Goal: Transaction & Acquisition: Purchase product/service

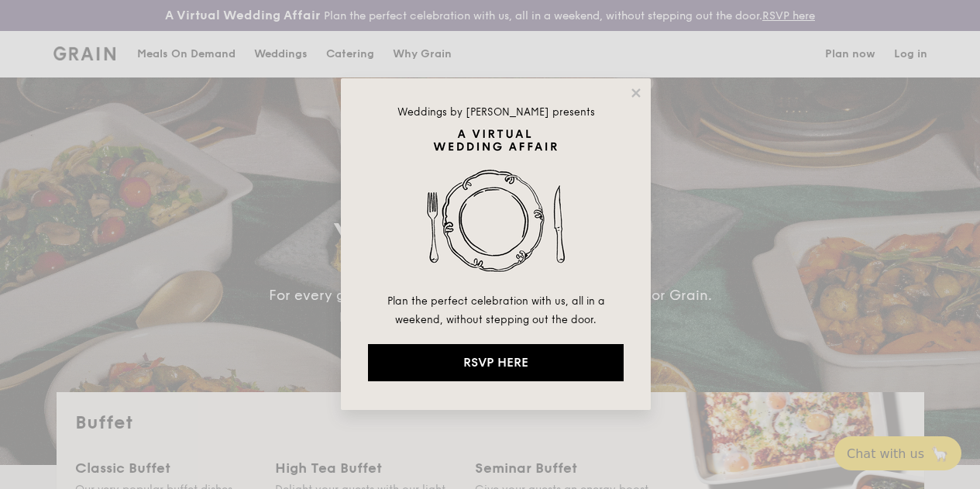
select select
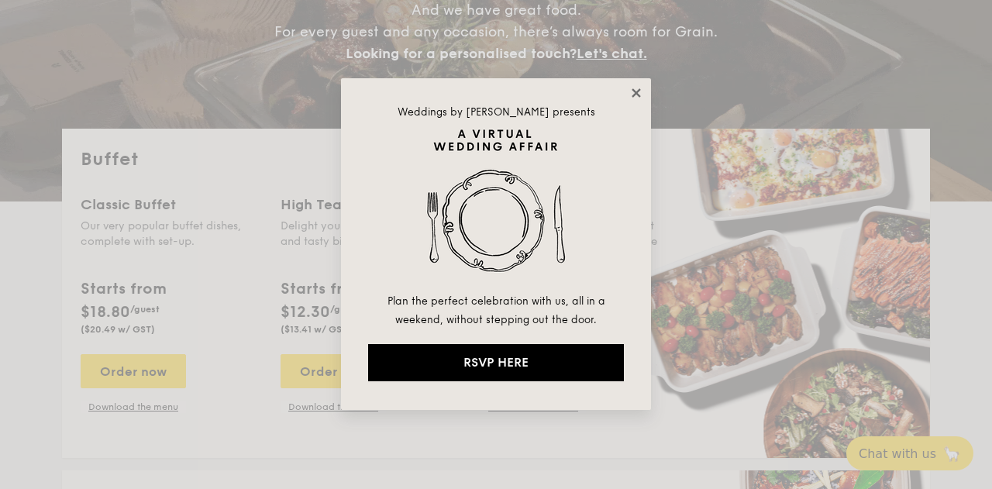
click at [640, 94] on icon at bounding box center [636, 93] width 14 height 14
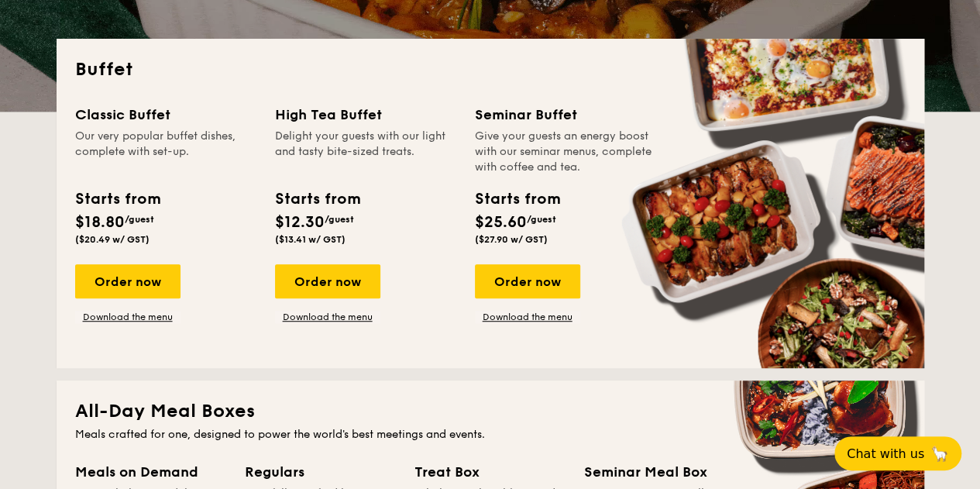
scroll to position [431, 0]
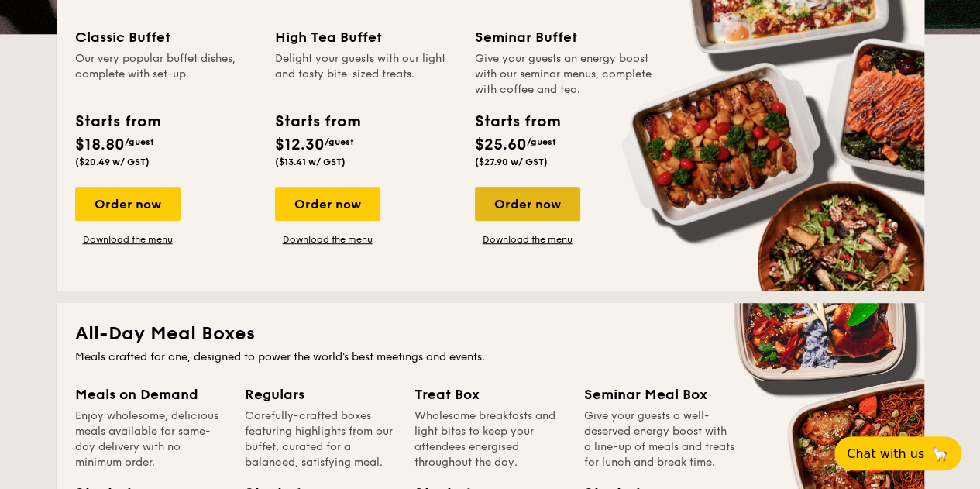
click at [556, 215] on div "Order now" at bounding box center [527, 204] width 105 height 34
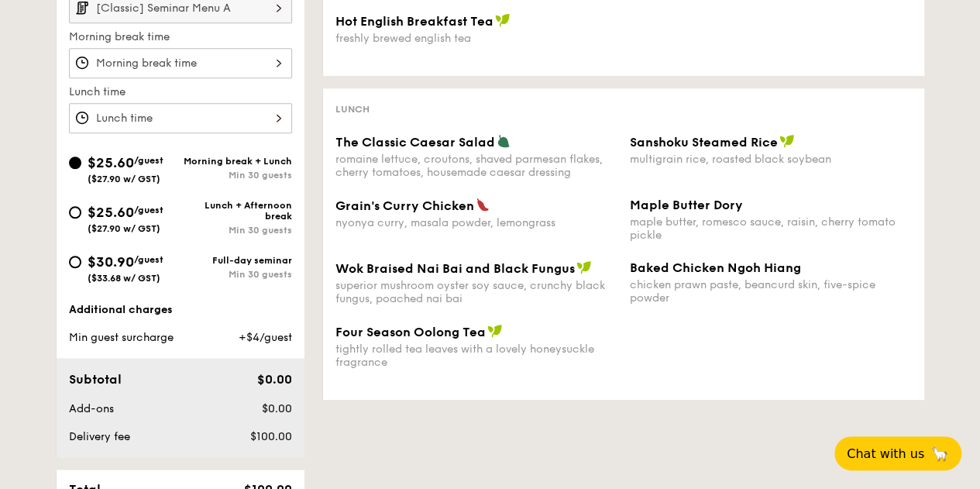
scroll to position [620, 0]
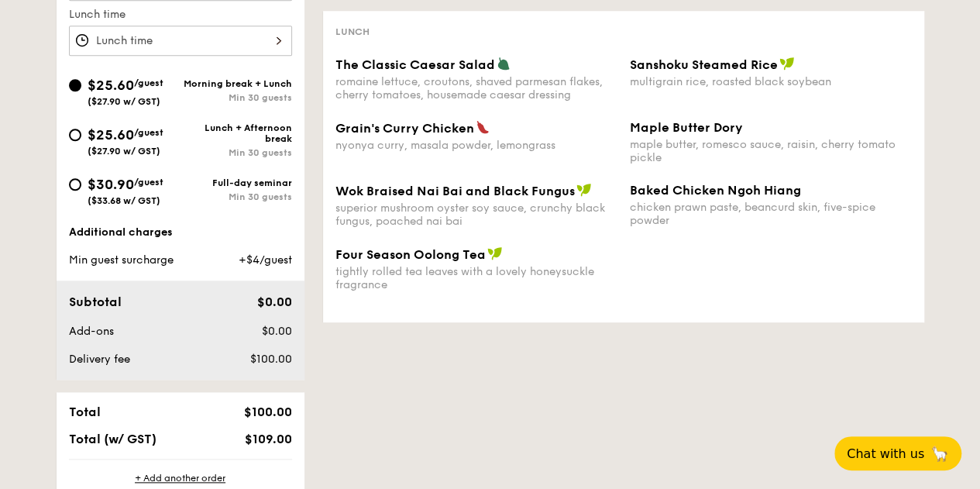
scroll to position [475, 0]
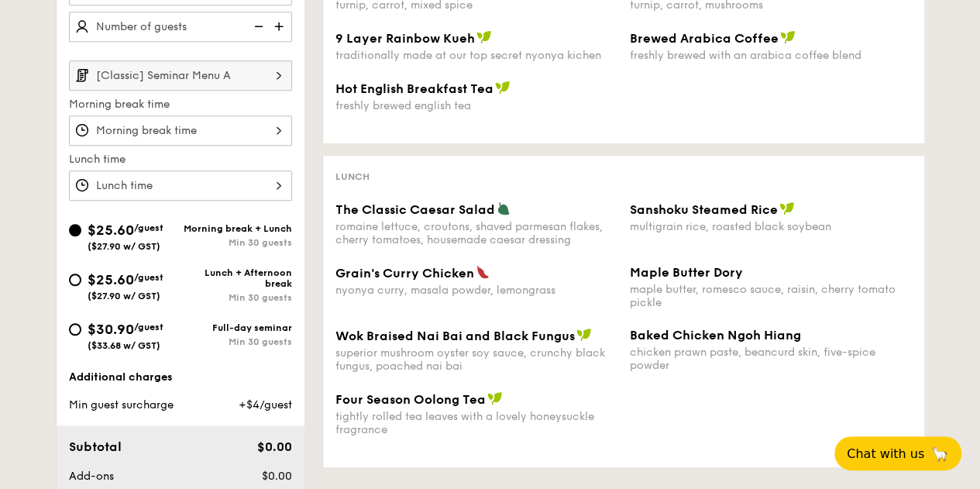
select select
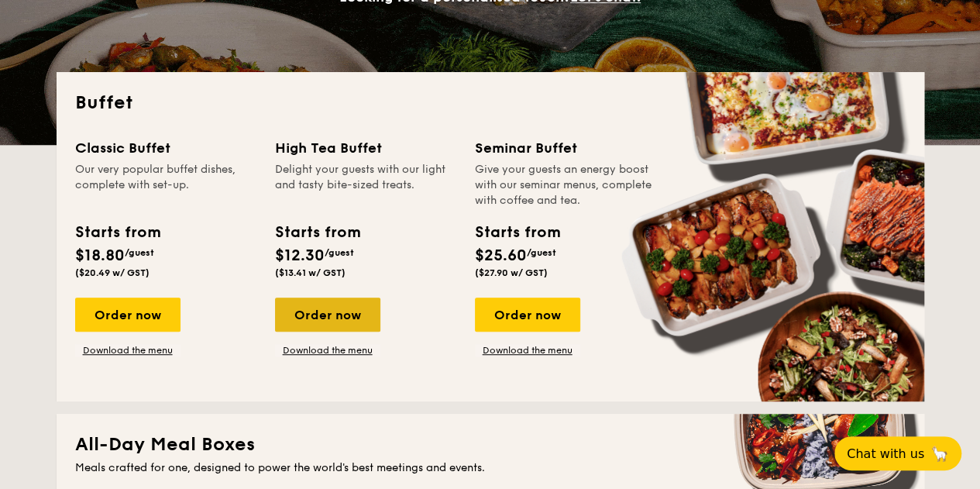
scroll to position [397, 0]
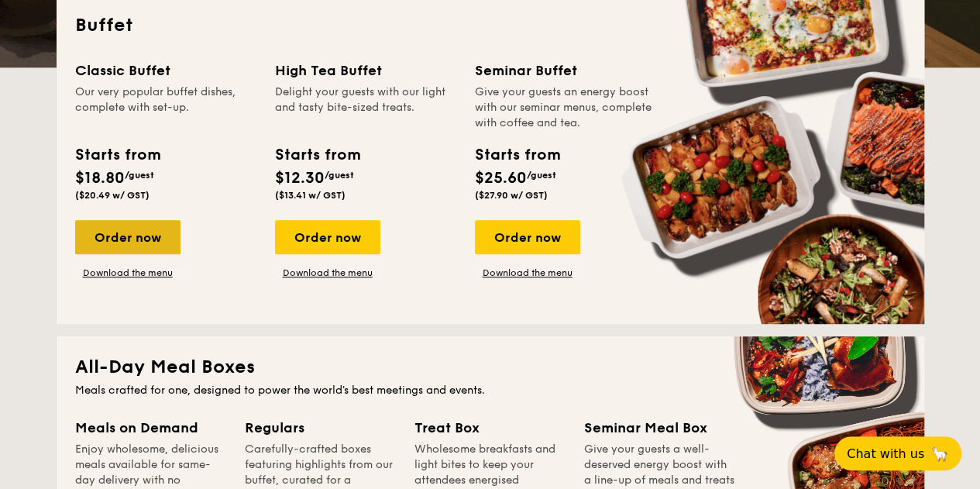
click at [141, 246] on div "Order now" at bounding box center [127, 237] width 105 height 34
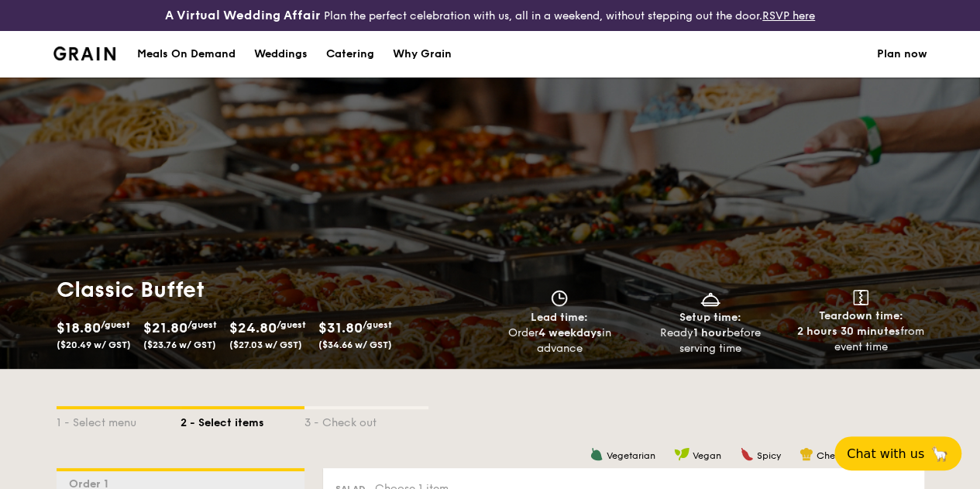
select select
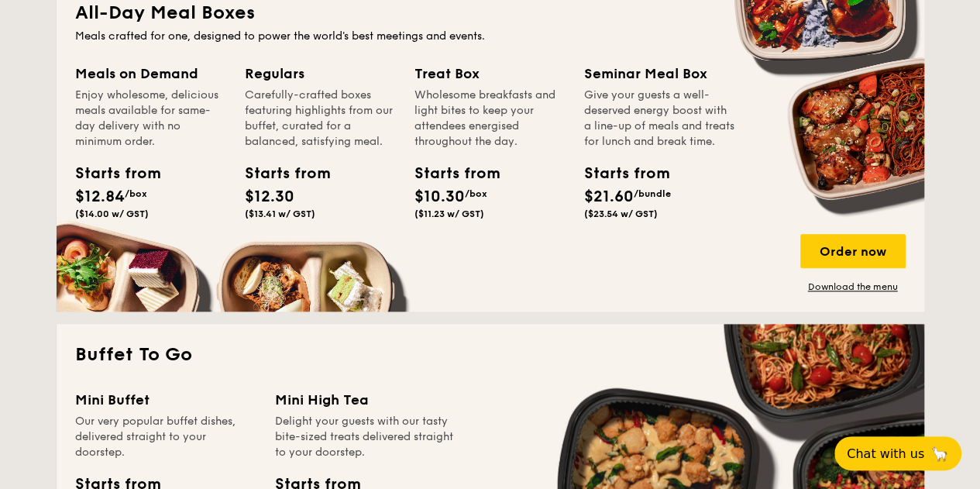
scroll to position [906, 0]
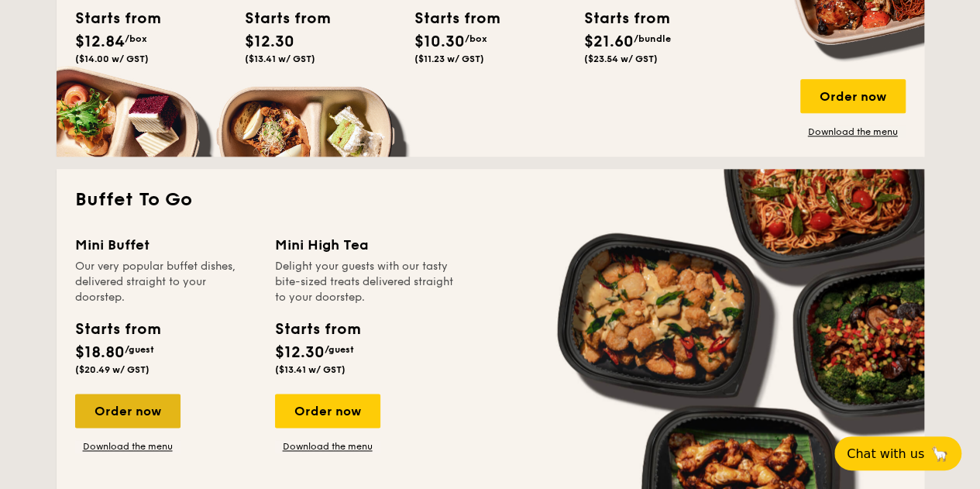
click at [133, 425] on div "Order now" at bounding box center [127, 411] width 105 height 34
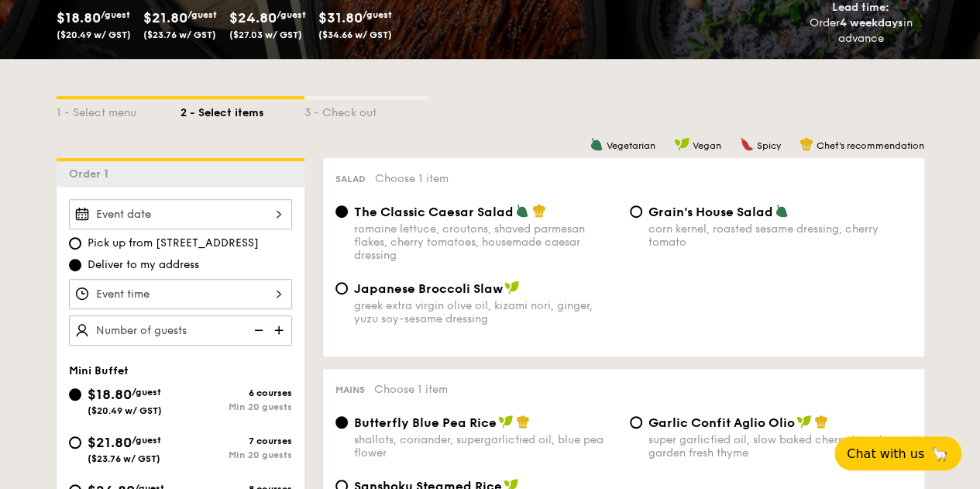
scroll to position [387, 0]
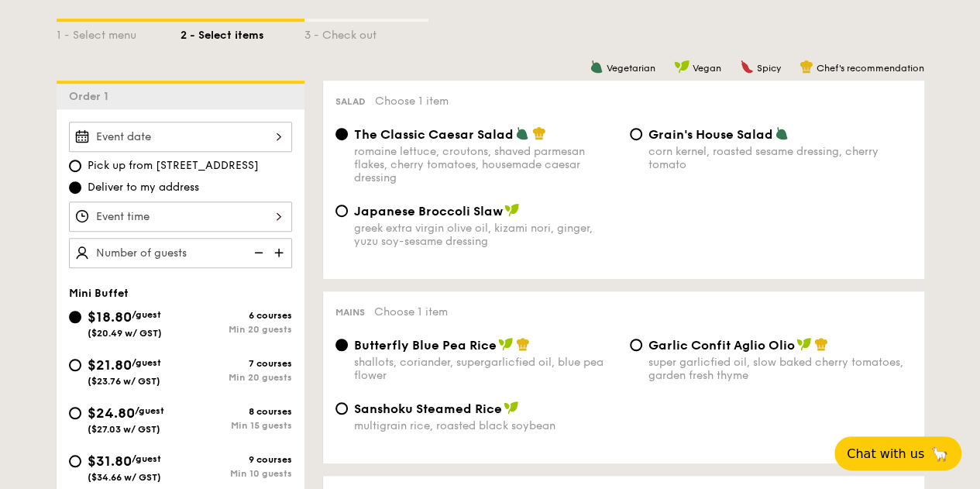
click at [274, 264] on img at bounding box center [280, 252] width 23 height 29
click at [279, 261] on img at bounding box center [280, 252] width 23 height 29
click at [279, 263] on img at bounding box center [280, 252] width 23 height 29
click at [261, 263] on img at bounding box center [257, 252] width 23 height 29
type input "25 guests"
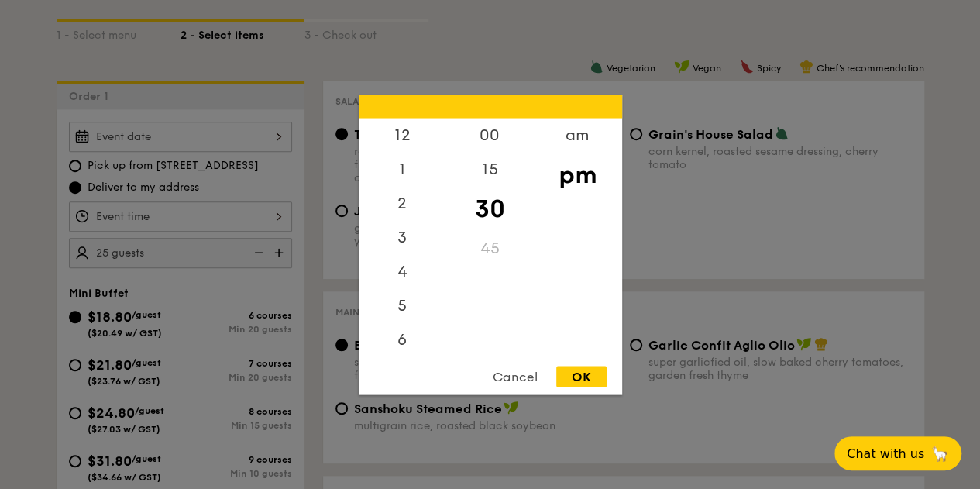
click at [254, 223] on div "12 1 2 3 4 5 6 7 8 9 10 11 00 15 30 45 am pm Cancel OK" at bounding box center [180, 216] width 223 height 30
click at [407, 143] on div "12" at bounding box center [403, 140] width 88 height 45
click at [499, 143] on div "00" at bounding box center [490, 140] width 88 height 45
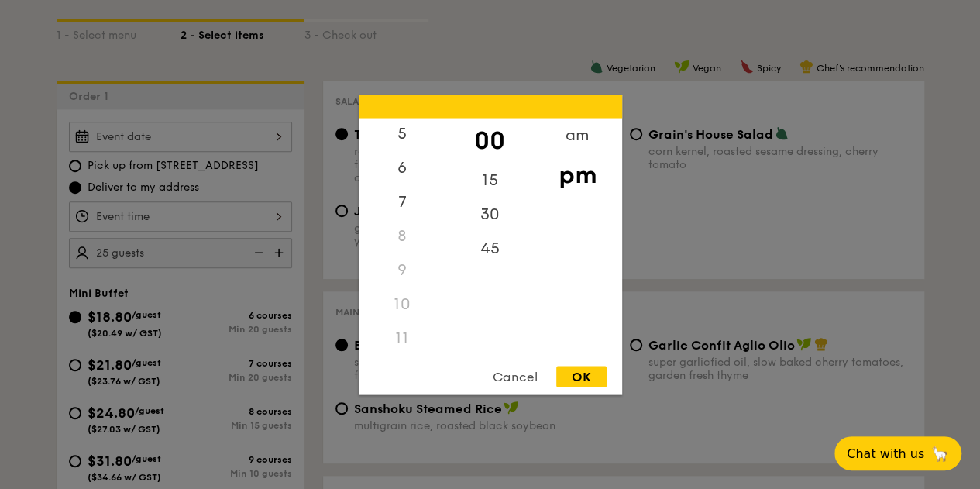
click at [398, 330] on div "11" at bounding box center [403, 338] width 88 height 34
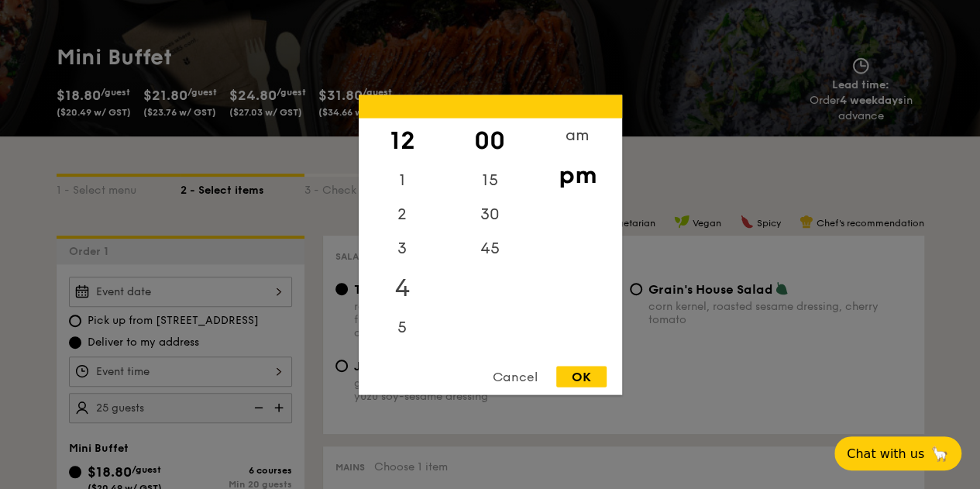
scroll to position [0, 0]
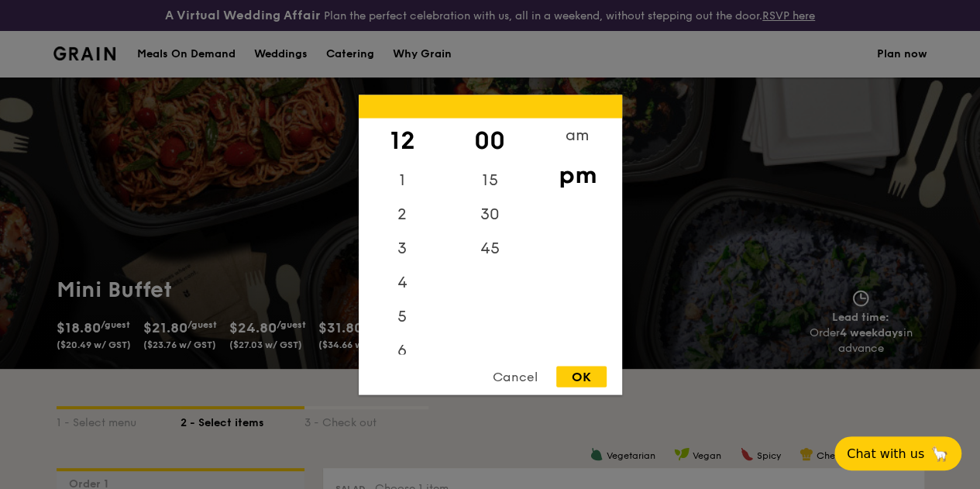
click at [569, 272] on div "am pm" at bounding box center [578, 236] width 88 height 236
click at [590, 375] on div "OK" at bounding box center [581, 376] width 50 height 21
type input "12:00PM"
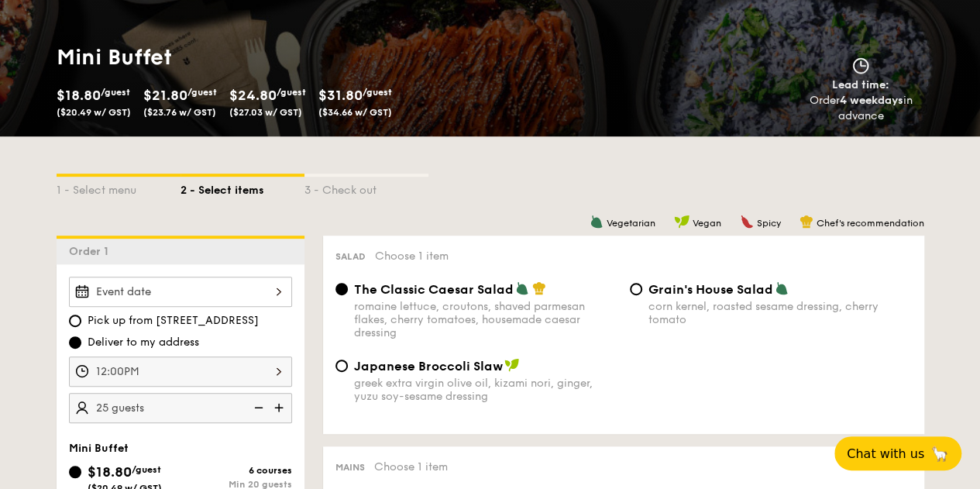
scroll to position [310, 0]
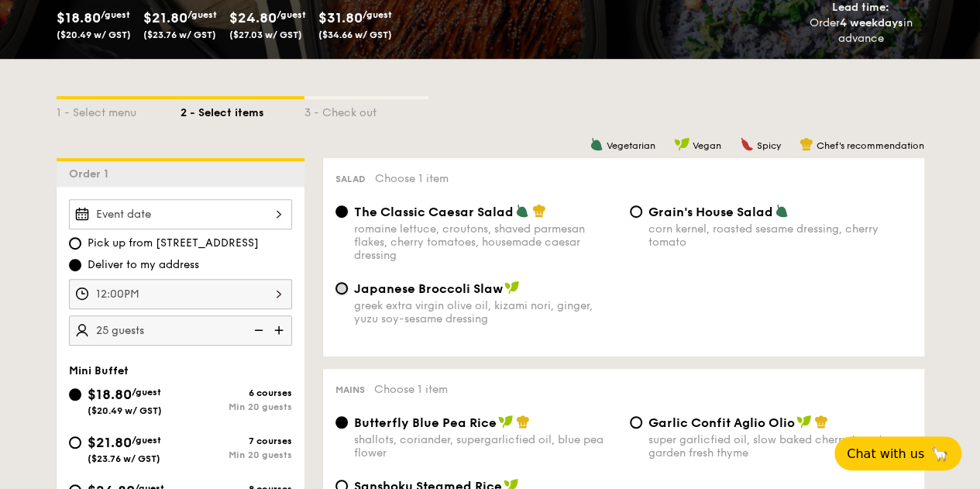
click at [344, 294] on input "Japanese Broccoli Slaw greek extra virgin olive oil, kizami nori, ginger, yuzu …" at bounding box center [341, 288] width 12 height 12
radio input "true"
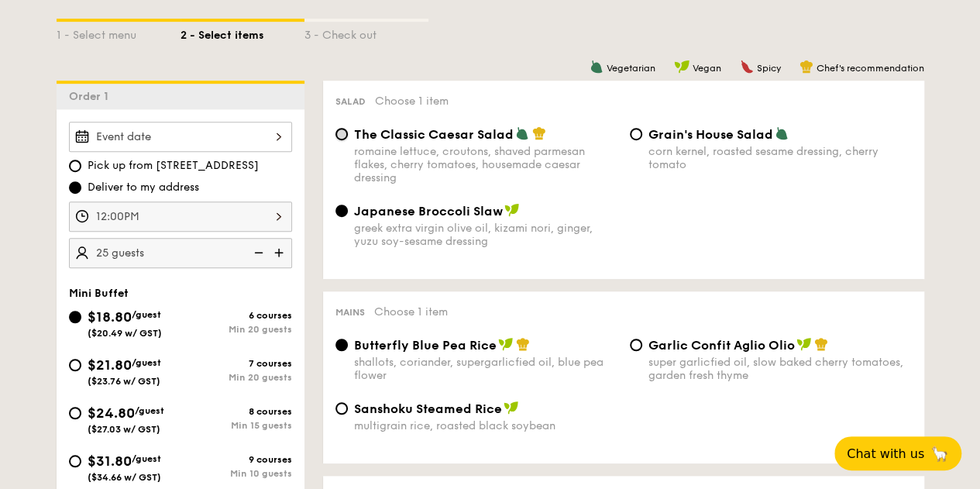
click at [345, 140] on input "The Classic Caesar Salad romaine lettuce, croutons, shaved parmesan flakes, che…" at bounding box center [341, 134] width 12 height 12
radio input "true"
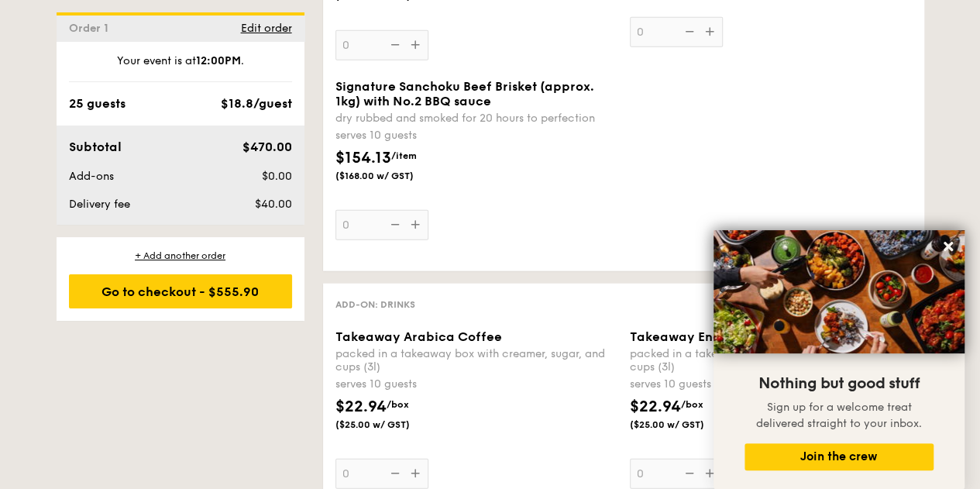
scroll to position [1937, 0]
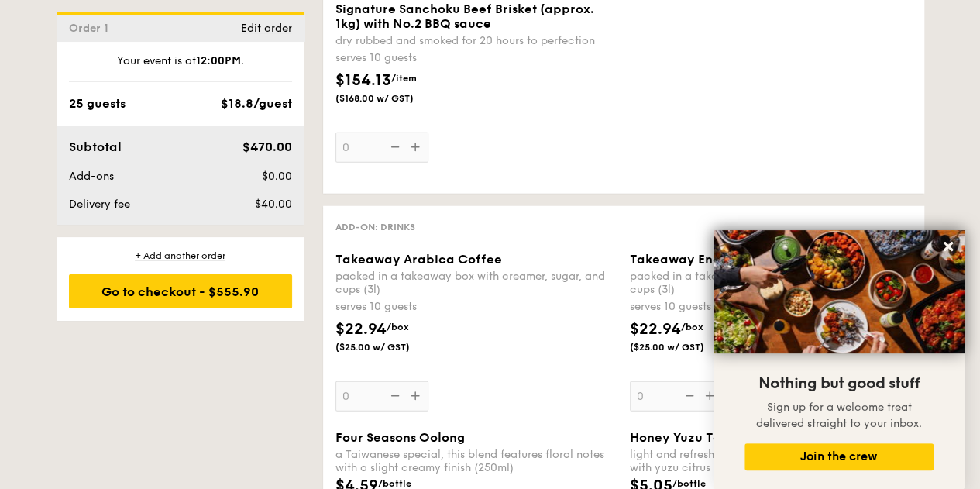
click at [494, 372] on div "$22.94 /box ($25.00 w/ GST)" at bounding box center [476, 345] width 294 height 54
click at [428, 381] on input "0" at bounding box center [381, 396] width 93 height 30
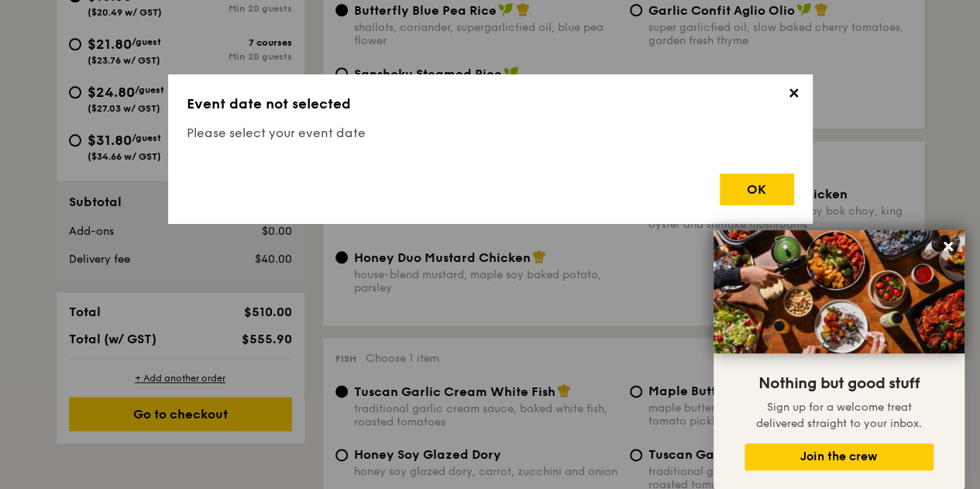
scroll to position [457, 0]
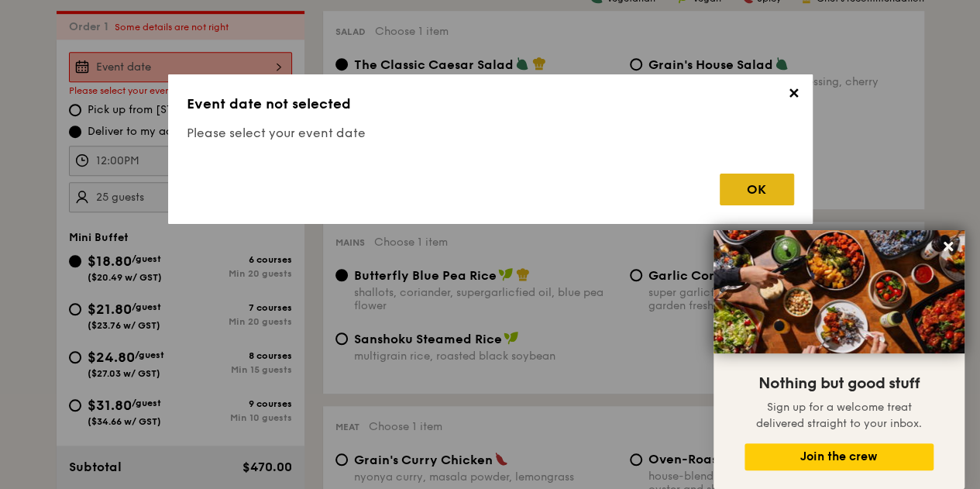
click at [743, 181] on div "OK" at bounding box center [757, 190] width 74 height 32
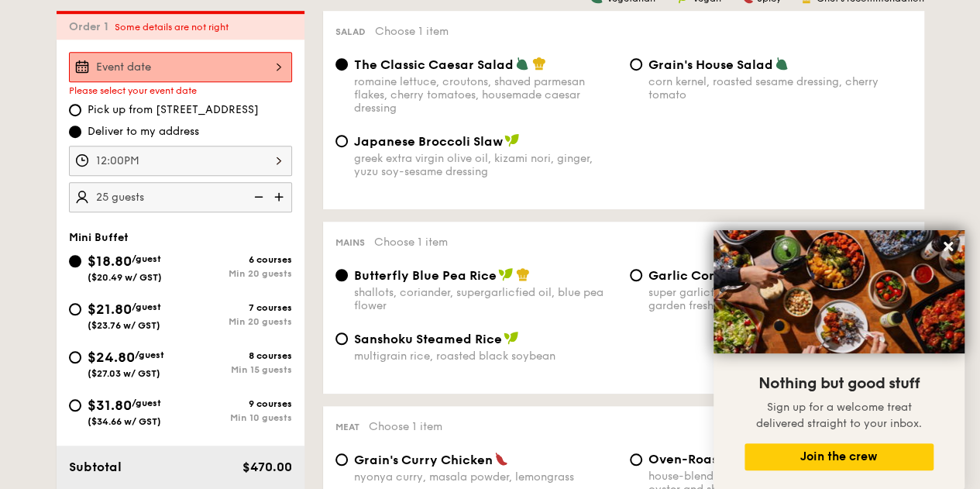
click at [259, 72] on div at bounding box center [180, 67] width 223 height 30
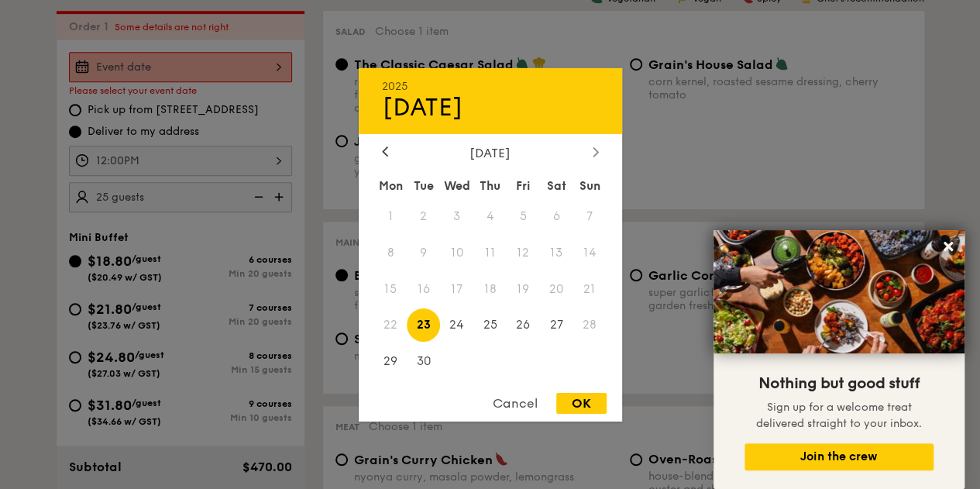
click at [589, 152] on div at bounding box center [596, 152] width 14 height 15
click at [590, 151] on div at bounding box center [596, 152] width 14 height 15
click at [428, 360] on span "25" at bounding box center [423, 361] width 33 height 33
click at [524, 362] on span "28" at bounding box center [523, 361] width 33 height 33
click at [596, 402] on div "OK" at bounding box center [581, 403] width 50 height 21
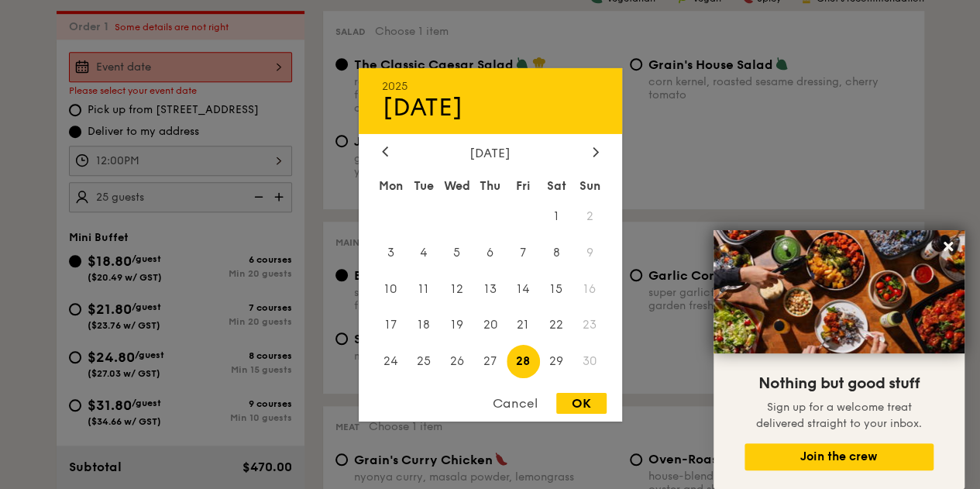
type input "Nov 28, 2025"
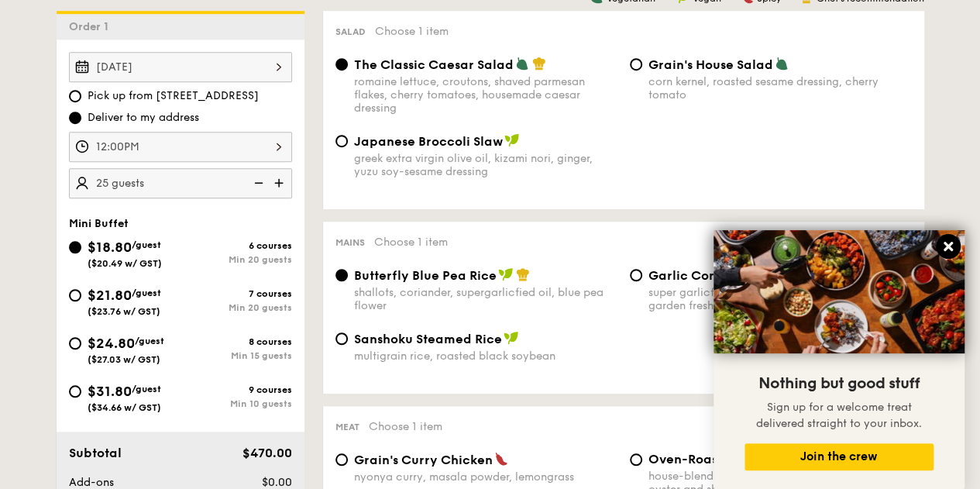
click at [947, 253] on icon at bounding box center [948, 246] width 14 height 14
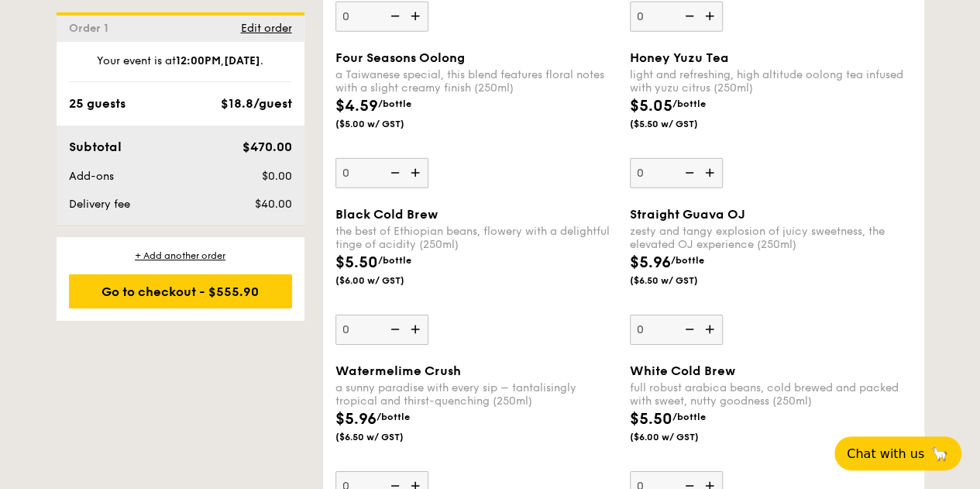
scroll to position [2161, 0]
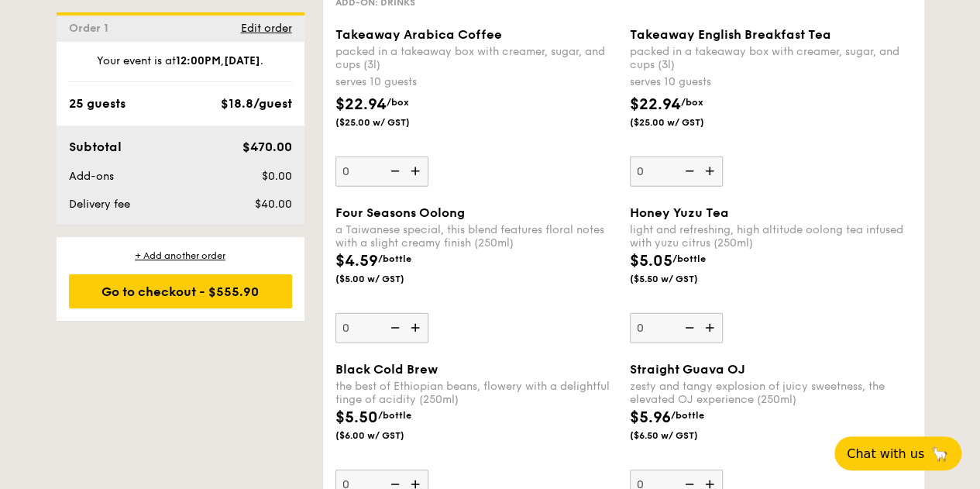
click at [418, 186] on img at bounding box center [416, 170] width 23 height 29
click at [418, 187] on input "0" at bounding box center [381, 171] width 93 height 30
type input "1"
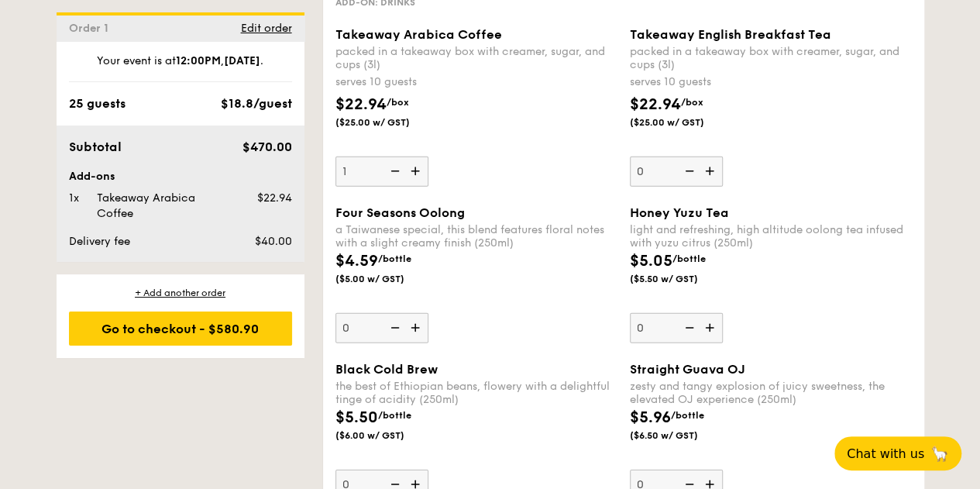
click at [714, 185] on img at bounding box center [711, 170] width 23 height 29
click at [714, 185] on input "0" at bounding box center [676, 171] width 93 height 30
type input "1"
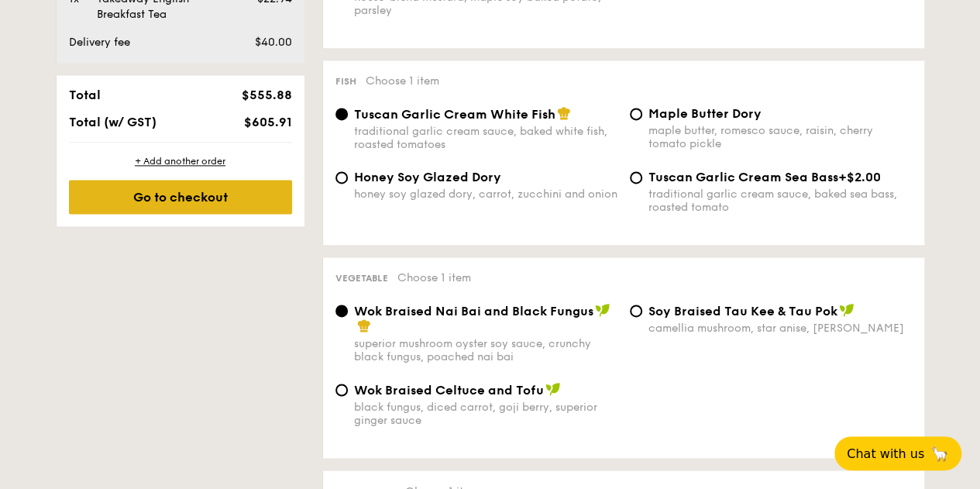
scroll to position [1077, 0]
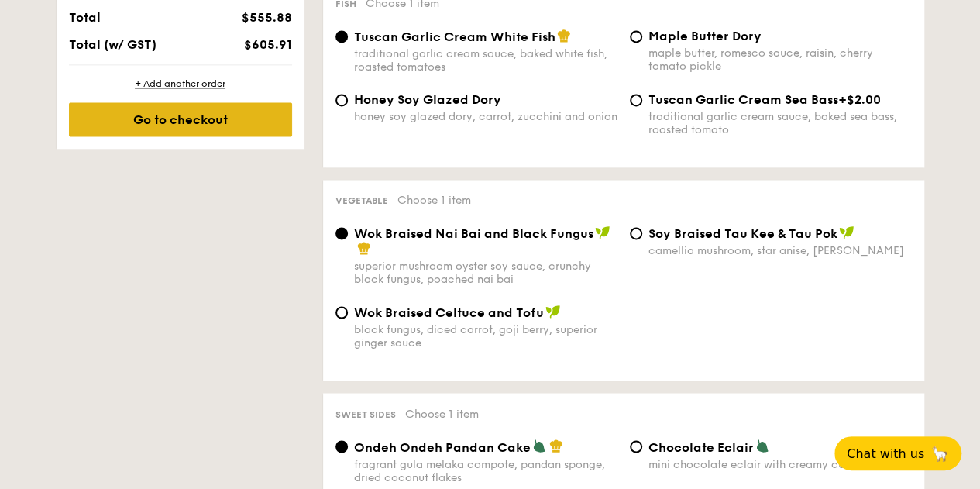
click at [233, 132] on div "Go to checkout" at bounding box center [180, 119] width 223 height 34
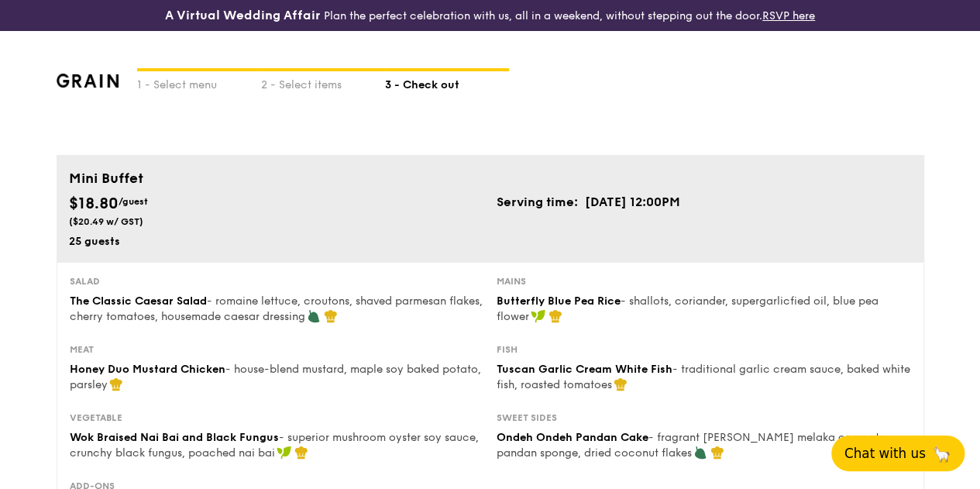
click at [895, 447] on span "Chat with us" at bounding box center [884, 452] width 81 height 15
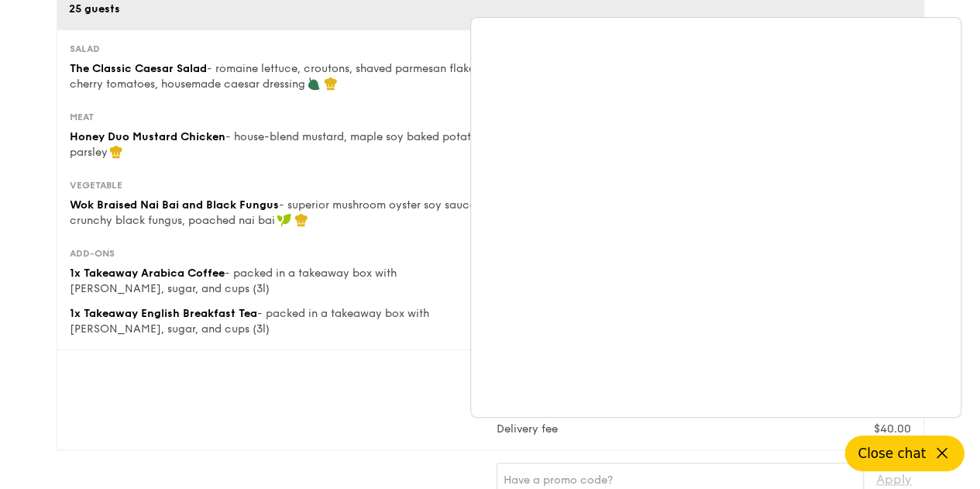
scroll to position [310, 0]
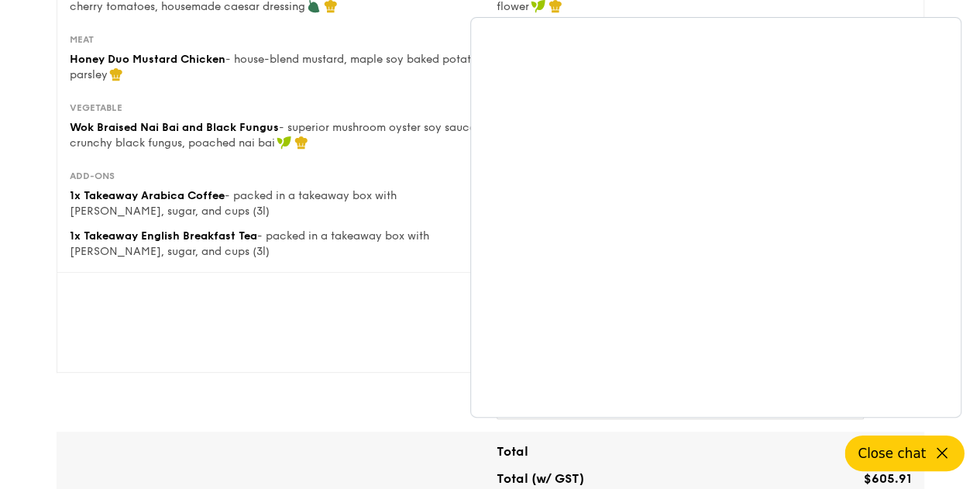
click at [928, 452] on button "Close chat" at bounding box center [904, 453] width 119 height 36
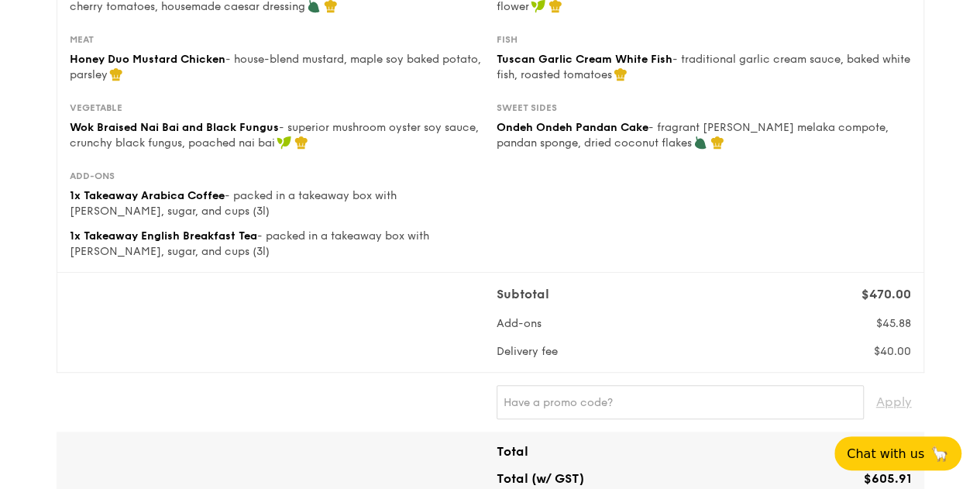
scroll to position [0, 0]
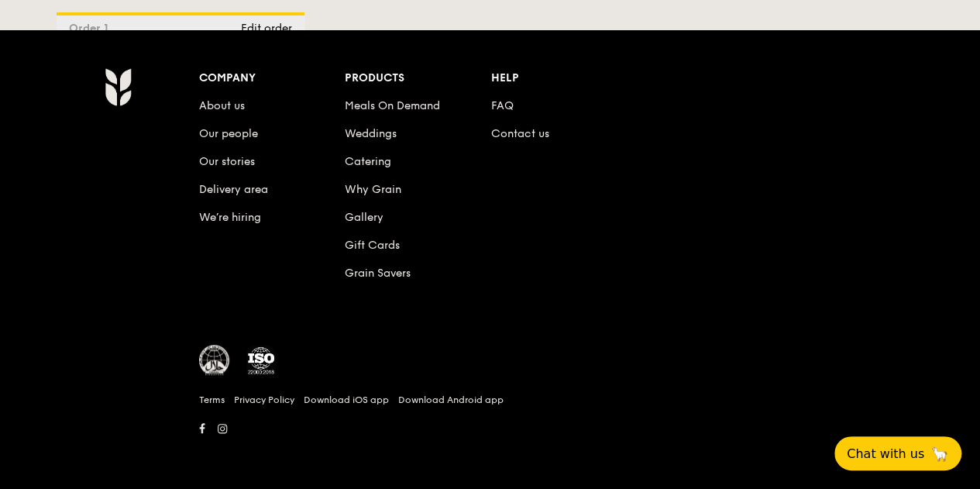
scroll to position [3428, 0]
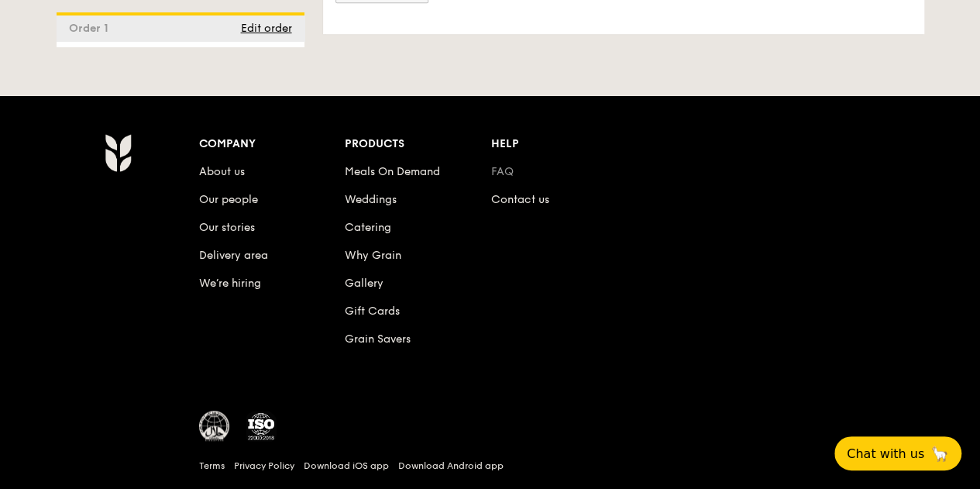
click at [509, 178] on link "FAQ" at bounding box center [502, 171] width 22 height 13
click at [516, 206] on link "Contact us" at bounding box center [520, 199] width 58 height 13
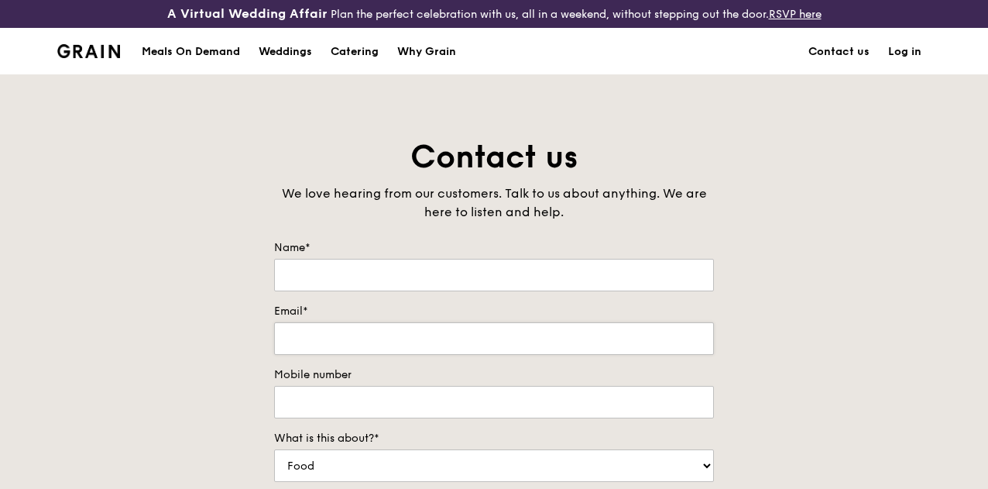
scroll to position [155, 0]
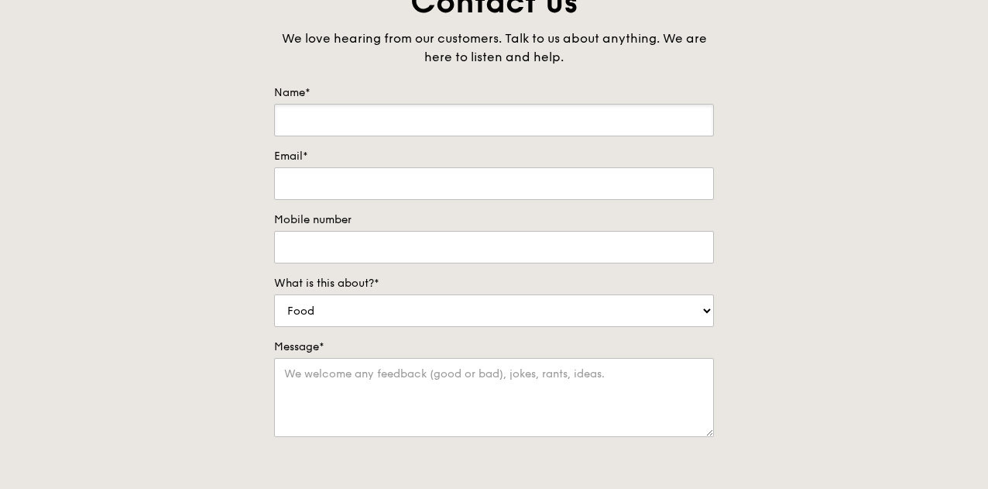
click at [302, 128] on input "Name*" at bounding box center [494, 120] width 440 height 33
type input "[PERSON_NAME]"
click at [365, 195] on input "Email*" at bounding box center [494, 183] width 440 height 33
type input "[EMAIL_ADDRESS][DOMAIN_NAME]"
click at [294, 260] on input "Mobile number" at bounding box center [494, 247] width 440 height 33
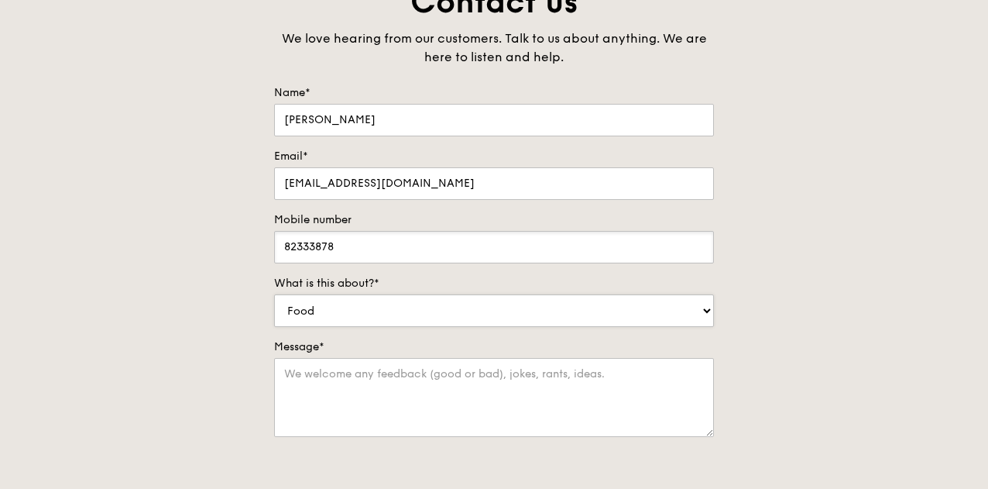
type input "82333878"
click at [705, 321] on select "Food Service Billing/Payment Catering Others" at bounding box center [494, 310] width 440 height 33
select select "Billing/Payment"
click at [274, 305] on select "Food Service Billing/Payment Catering Others" at bounding box center [494, 310] width 440 height 33
click at [406, 389] on textarea "Message*" at bounding box center [494, 397] width 440 height 79
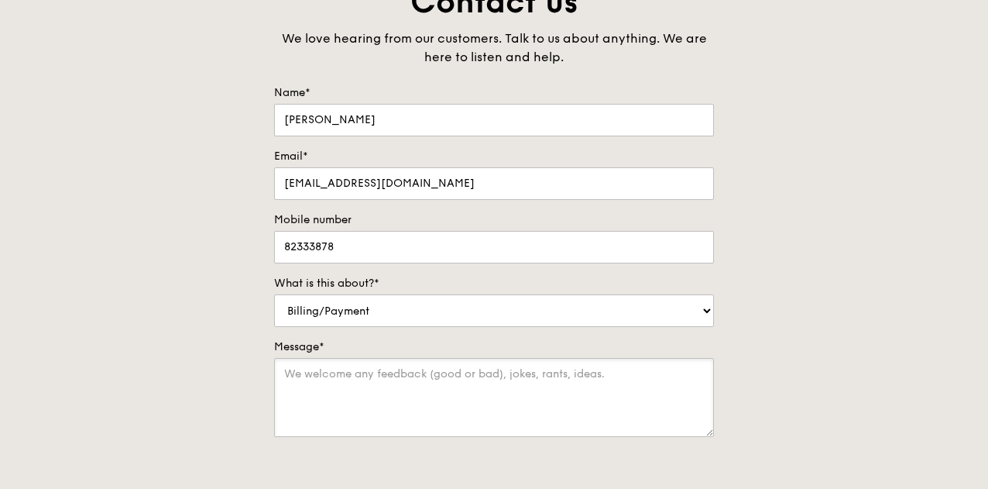
scroll to position [310, 0]
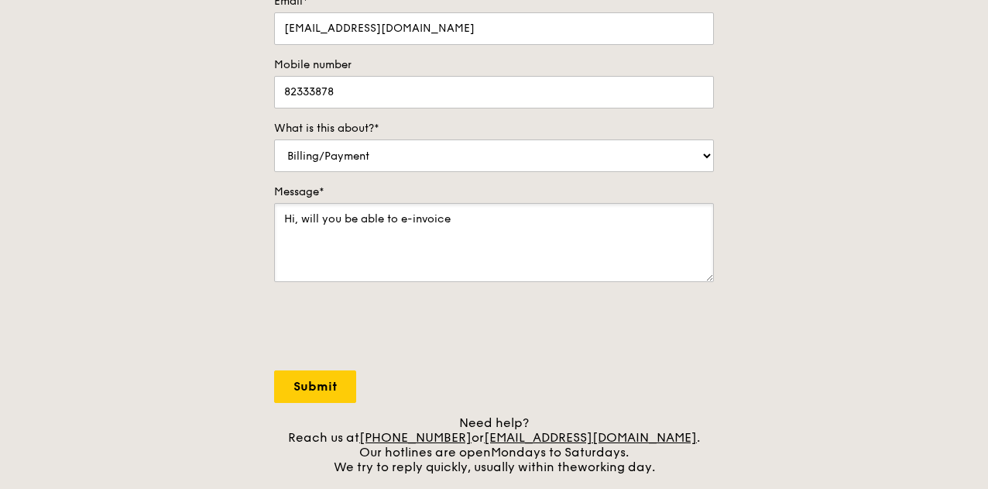
click at [304, 230] on textarea "Hi, will you be able to e-invoice" at bounding box center [494, 242] width 440 height 79
drag, startPoint x: 485, startPoint y: 231, endPoint x: 448, endPoint y: 236, distance: 37.6
click at [448, 236] on textarea "Hi, I am a SSD of a school and will you be able to e-invoice" at bounding box center [494, 242] width 440 height 79
click at [676, 229] on textarea "Hi, I am a SSD of a school and would like to find out if you can e-invoice" at bounding box center [494, 242] width 440 height 79
click at [356, 242] on textarea "Hi, I am a SSD of a school and would like to find out if you can e-invoice the …" at bounding box center [494, 242] width 440 height 79
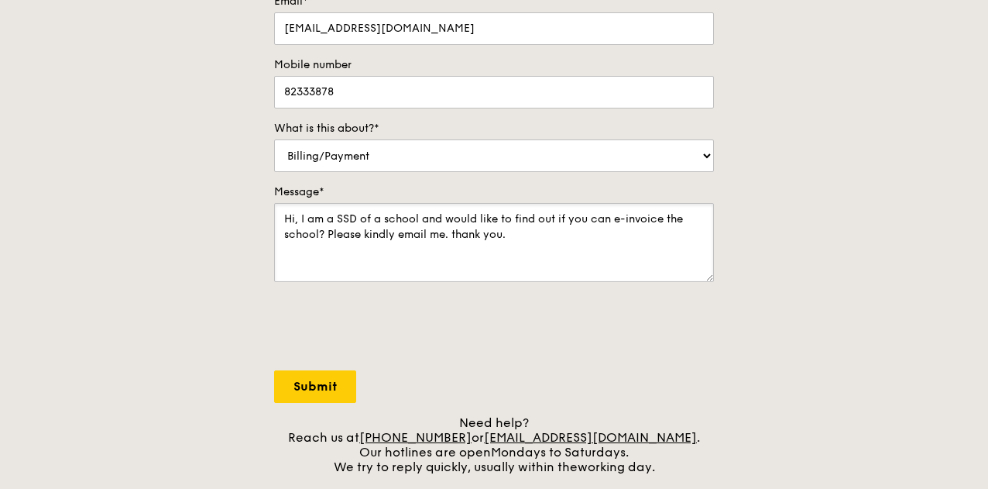
click at [459, 240] on textarea "Hi, I am a SSD of a school and would like to find out if you can e-invoice the …" at bounding box center [494, 242] width 440 height 79
click at [325, 241] on textarea "Hi, I am a SSD of a school and would like to find out if you can e-invoice the …" at bounding box center [494, 242] width 440 height 79
type textarea "Hi, I am a SSD of a school and would like to find out if you can e-invoice the …"
click at [315, 393] on input "Submit" at bounding box center [315, 386] width 82 height 33
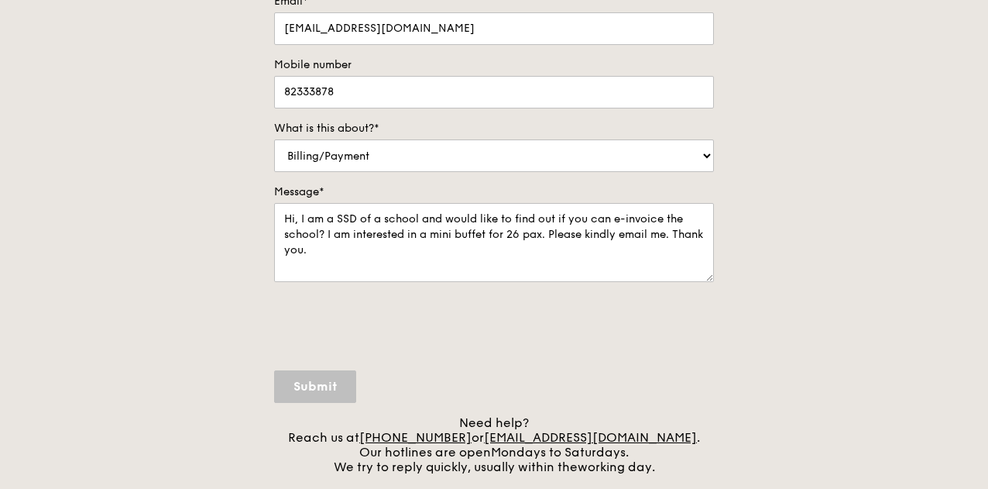
select select "Food"
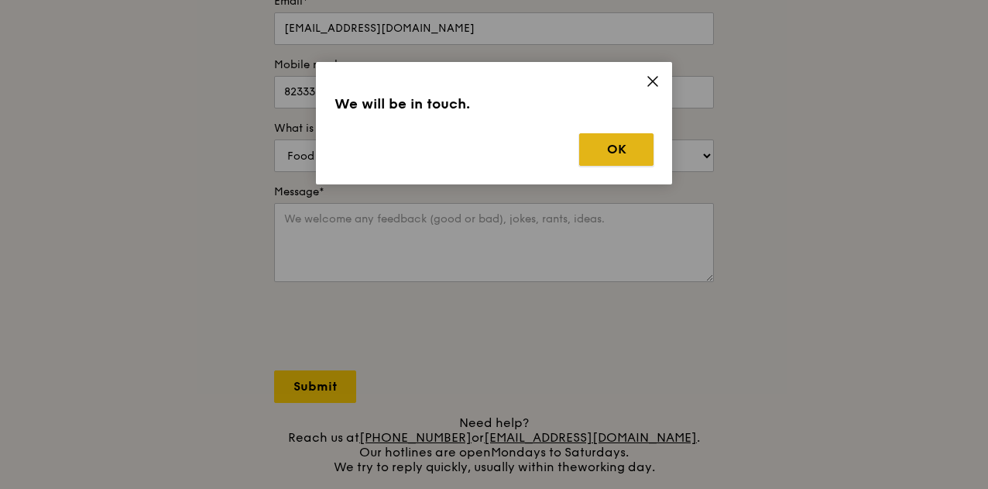
click at [617, 149] on button "OK" at bounding box center [616, 149] width 74 height 33
